Goal: Task Accomplishment & Management: Manage account settings

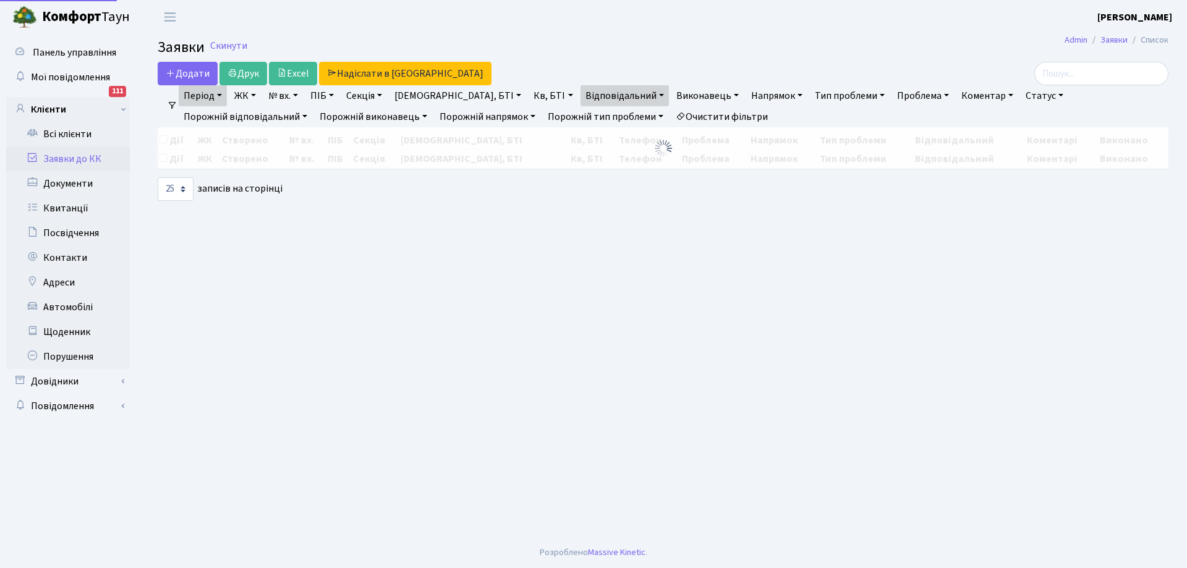
select select "25"
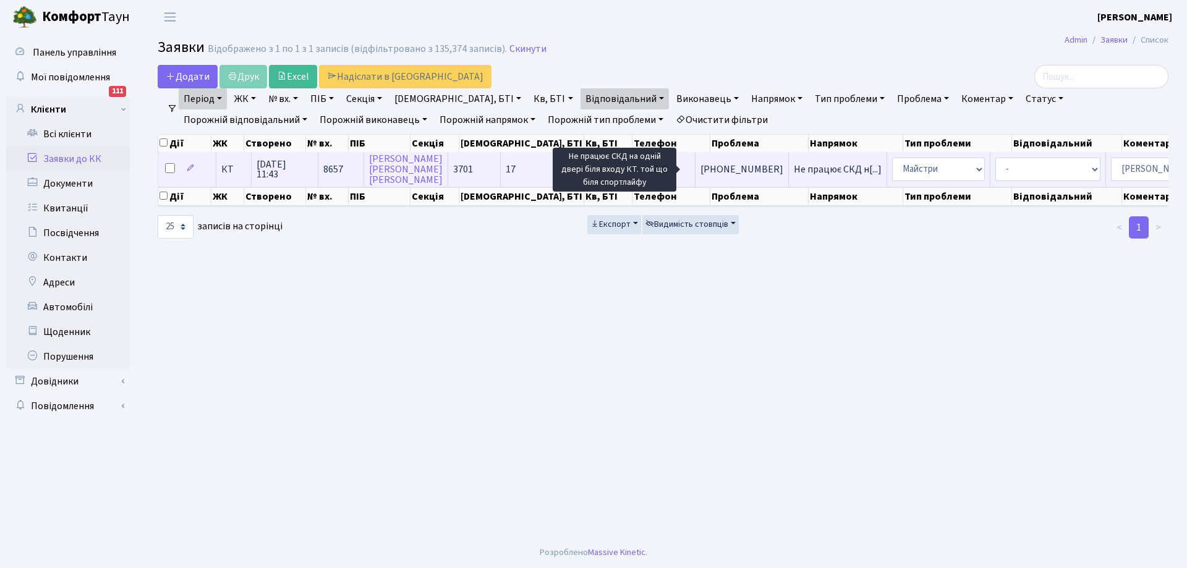
click at [794, 173] on span "Не працює СКД н[...]" at bounding box center [838, 170] width 88 height 14
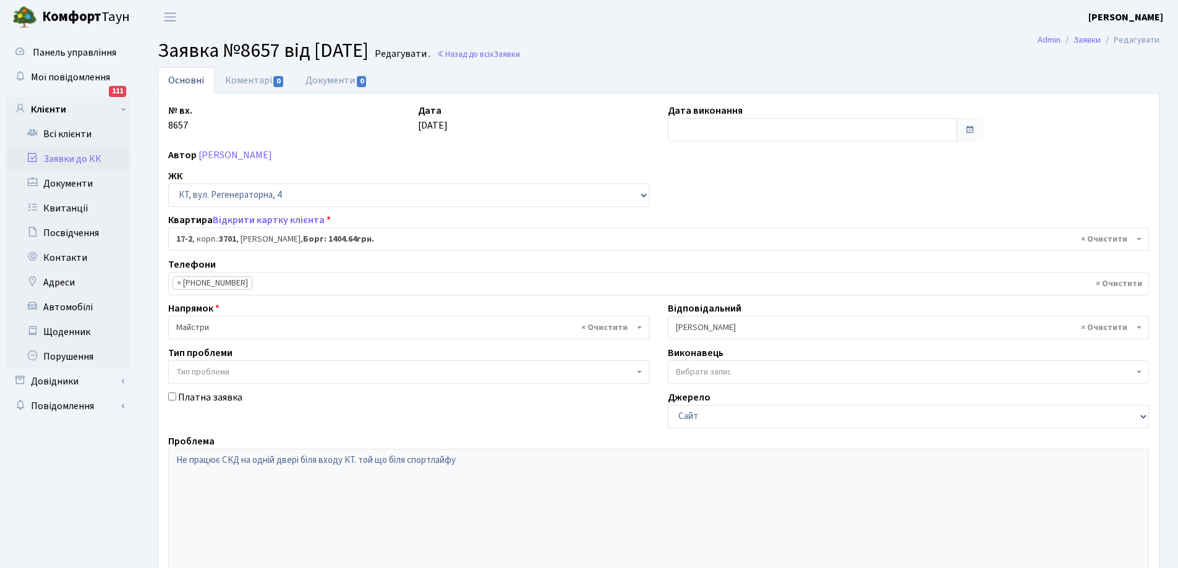
select select "8956"
click at [696, 127] on input "text" at bounding box center [812, 130] width 289 height 24
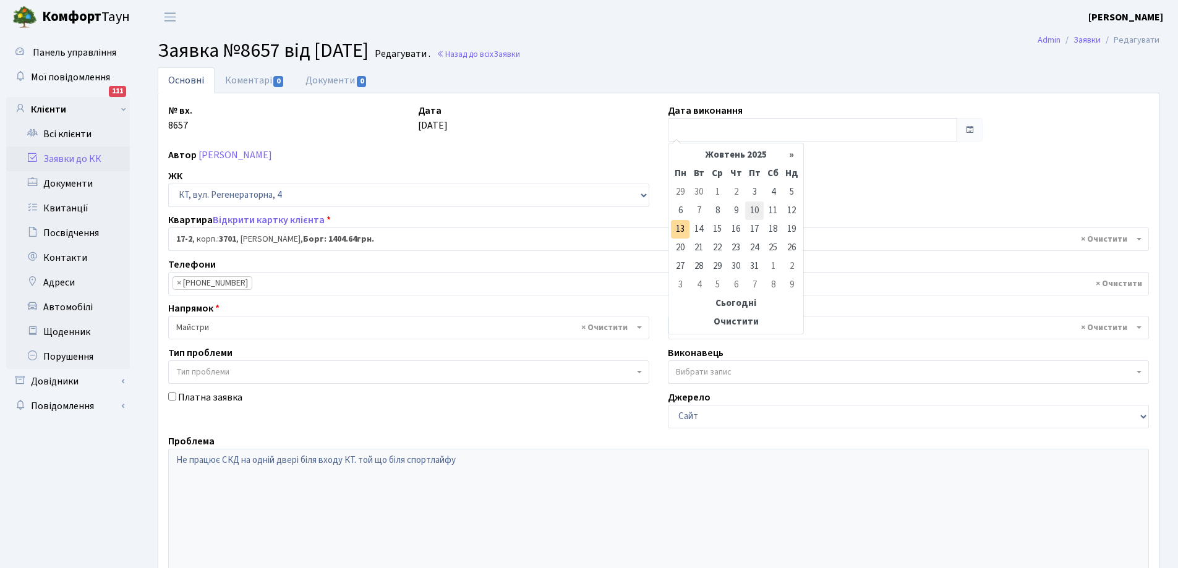
click at [757, 207] on td "10" at bounding box center [754, 211] width 19 height 19
type input "[DATE]"
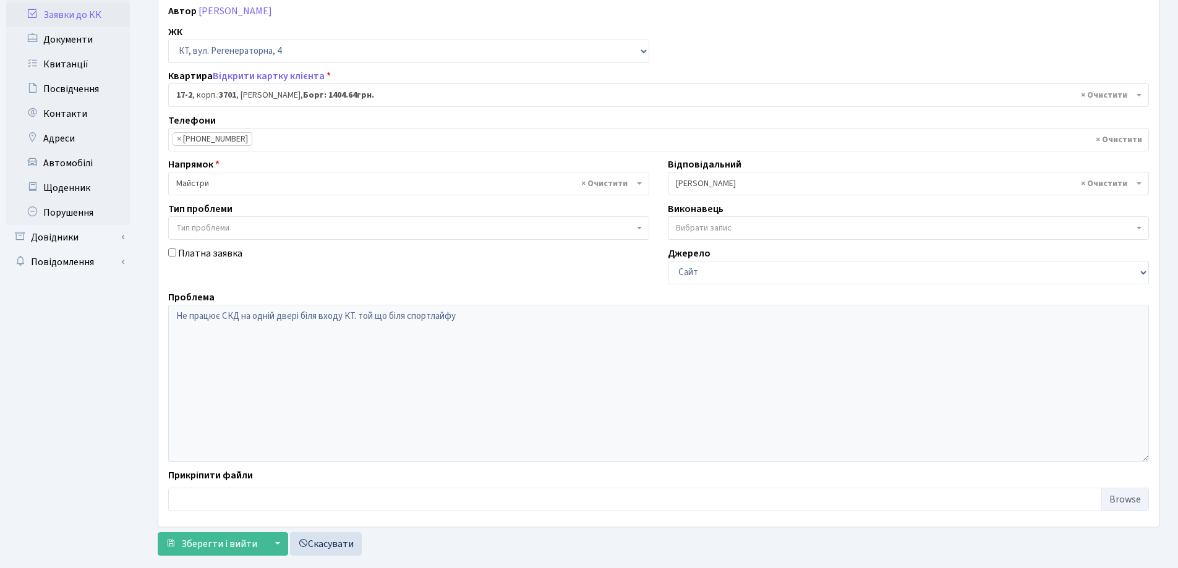
scroll to position [169, 0]
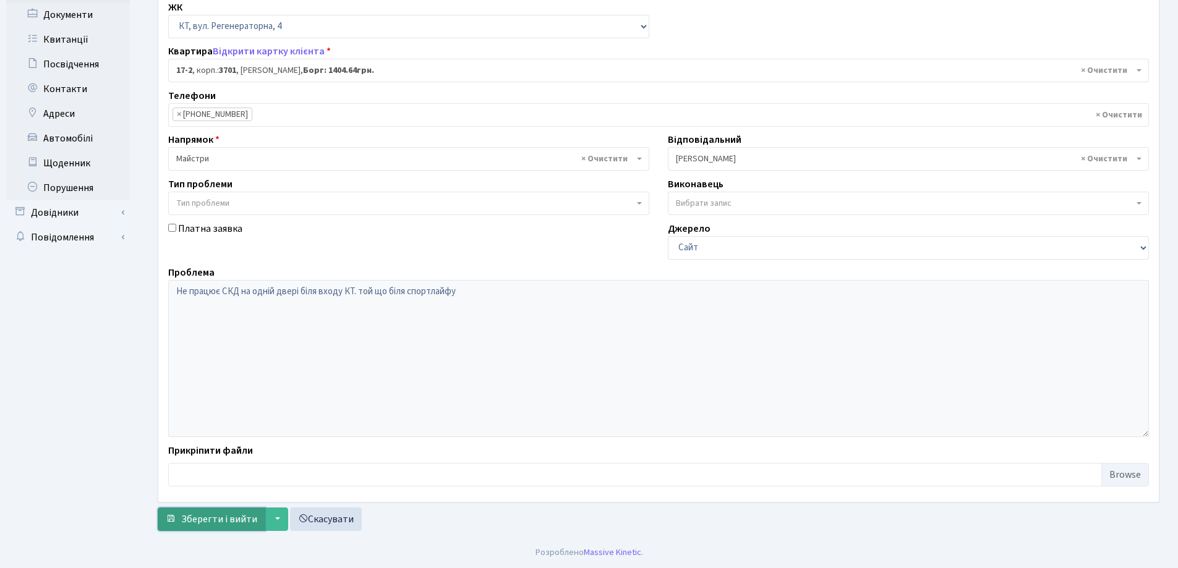
click at [206, 520] on span "Зберегти і вийти" at bounding box center [219, 520] width 76 height 14
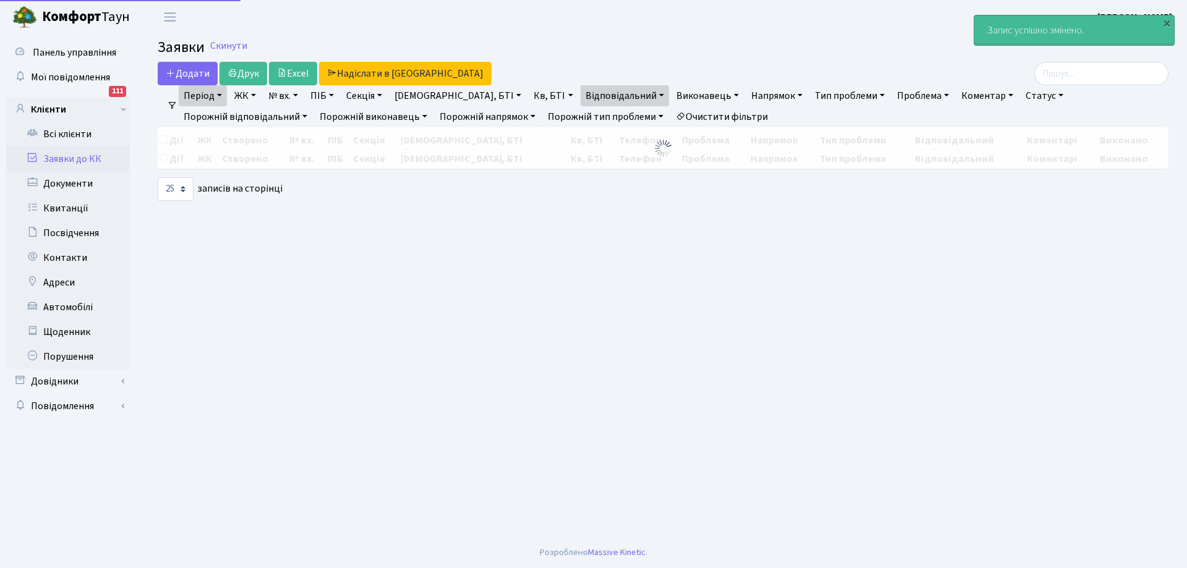
select select "25"
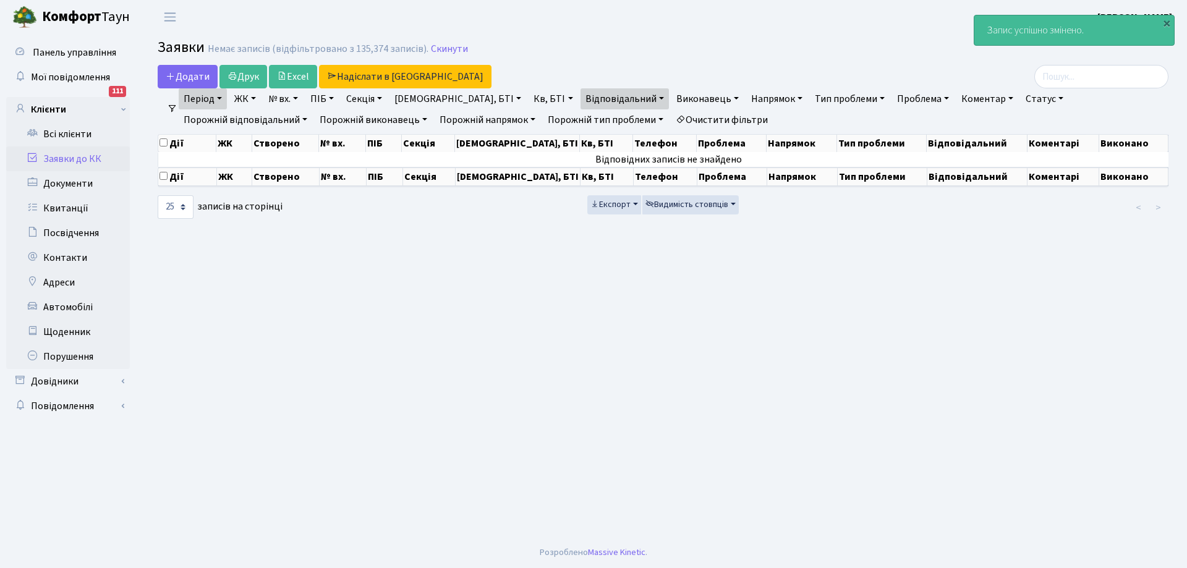
click at [225, 96] on link "Період" at bounding box center [203, 98] width 48 height 21
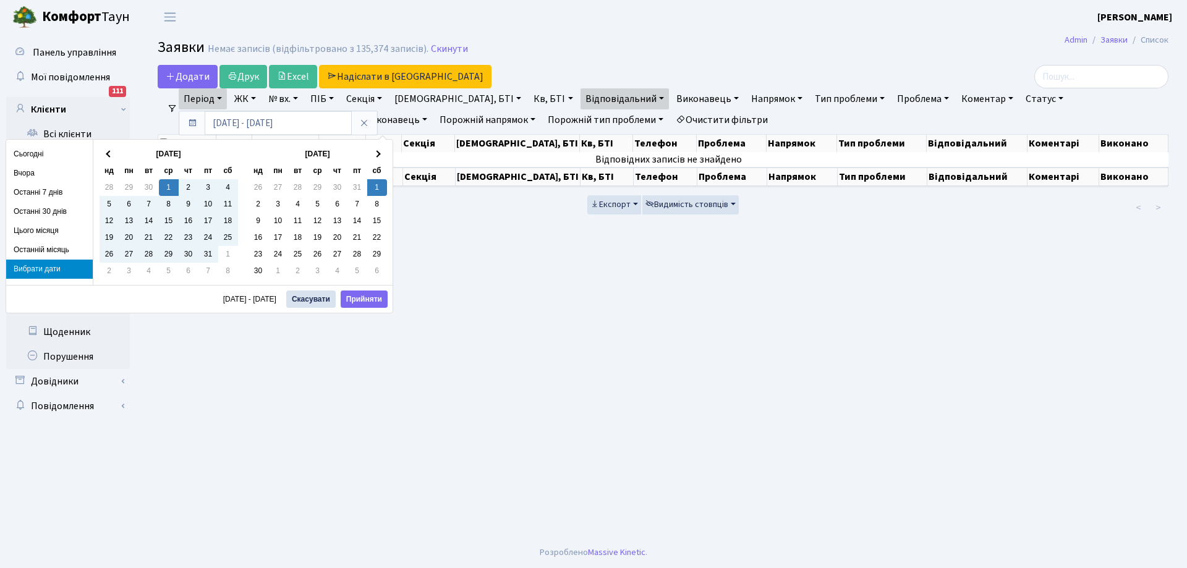
click at [225, 96] on link "Період" at bounding box center [203, 98] width 48 height 21
